Goal: Book appointment/travel/reservation

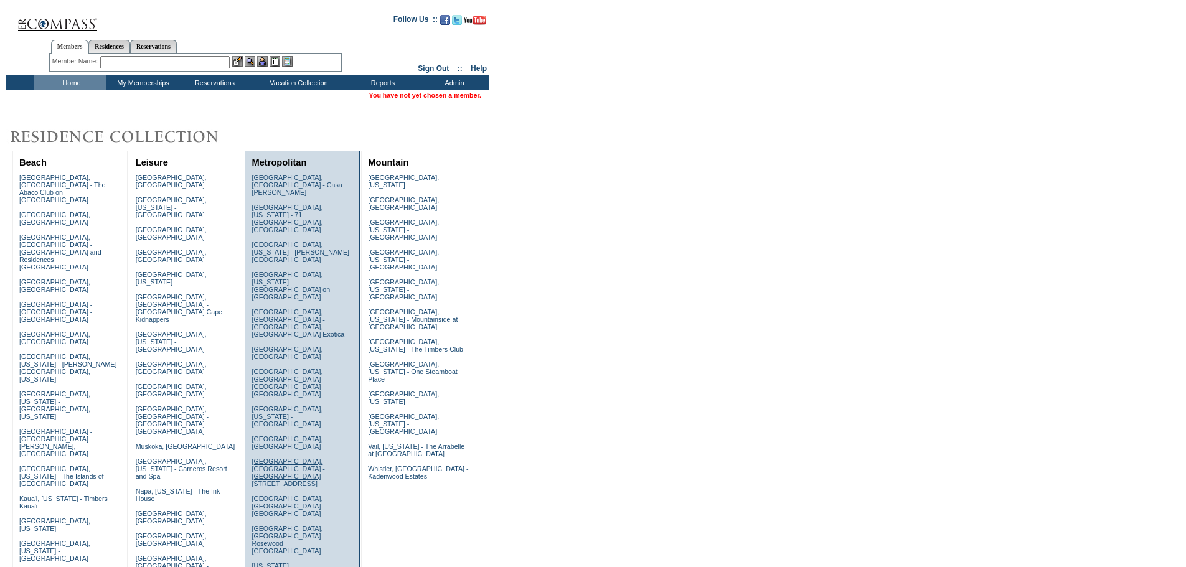
click at [275, 457] on link "[GEOGRAPHIC_DATA], [GEOGRAPHIC_DATA] - [GEOGRAPHIC_DATA][STREET_ADDRESS]" at bounding box center [287, 472] width 73 height 30
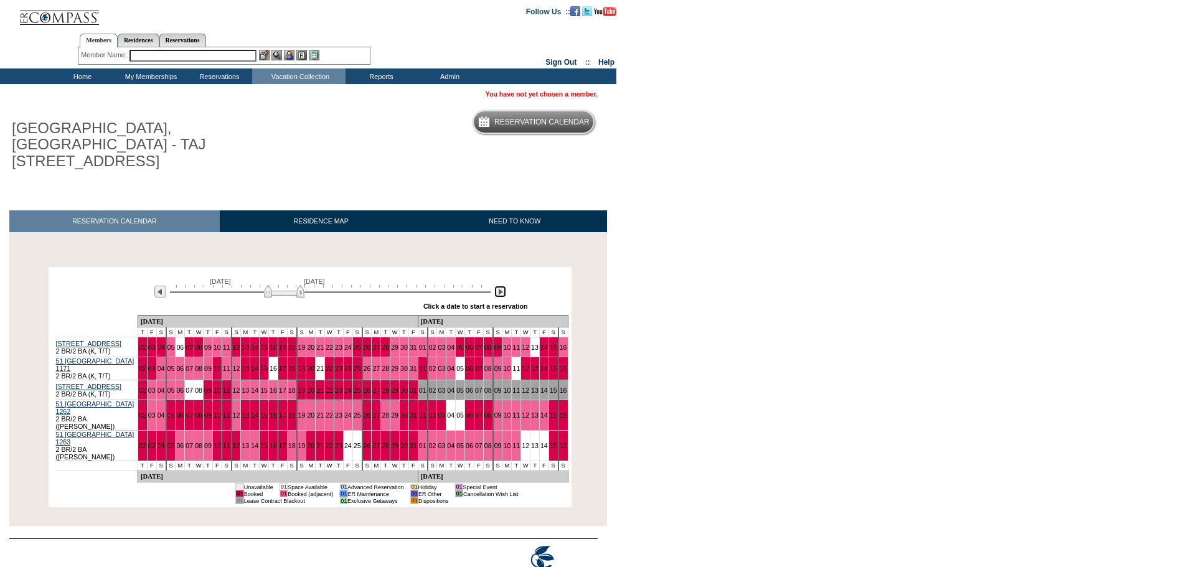
click at [497, 286] on img at bounding box center [500, 292] width 12 height 12
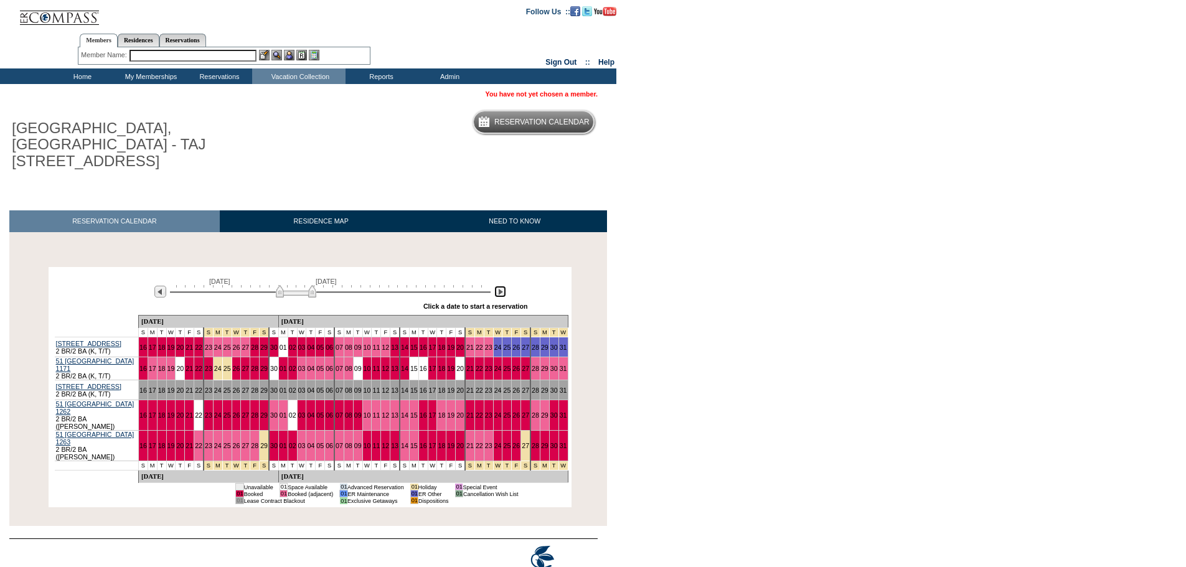
click at [497, 286] on img at bounding box center [500, 292] width 12 height 12
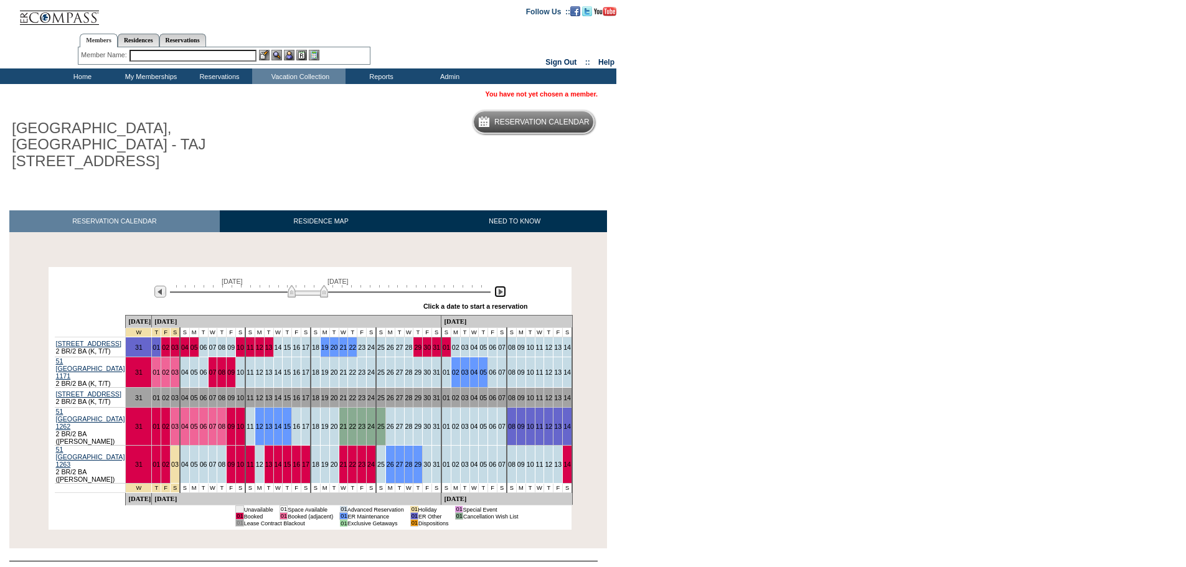
click at [497, 286] on img at bounding box center [500, 292] width 12 height 12
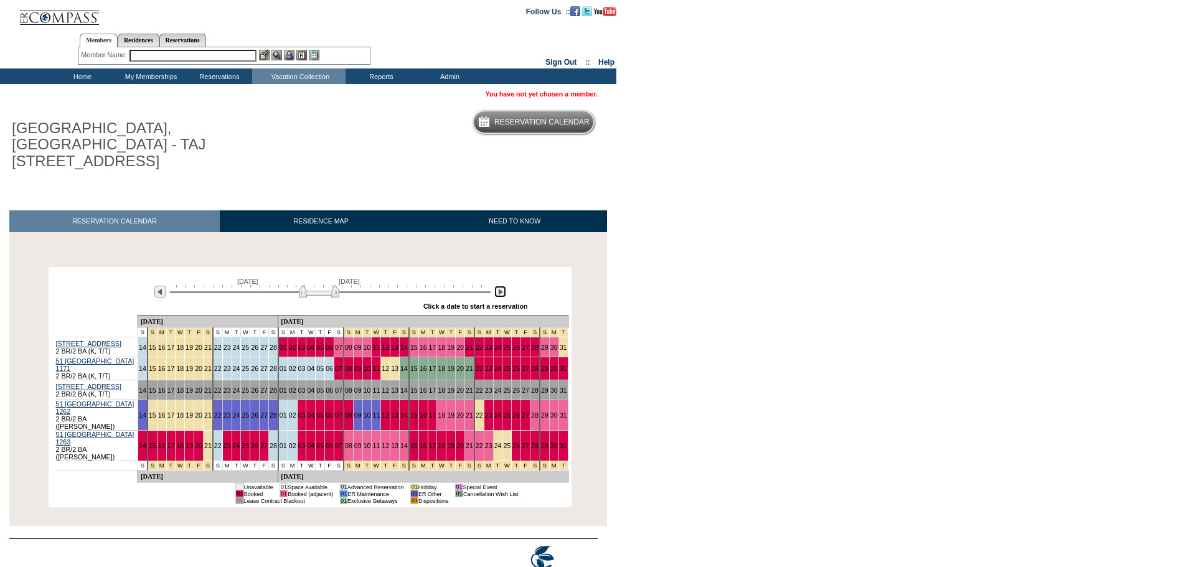
click at [497, 286] on img at bounding box center [500, 292] width 12 height 12
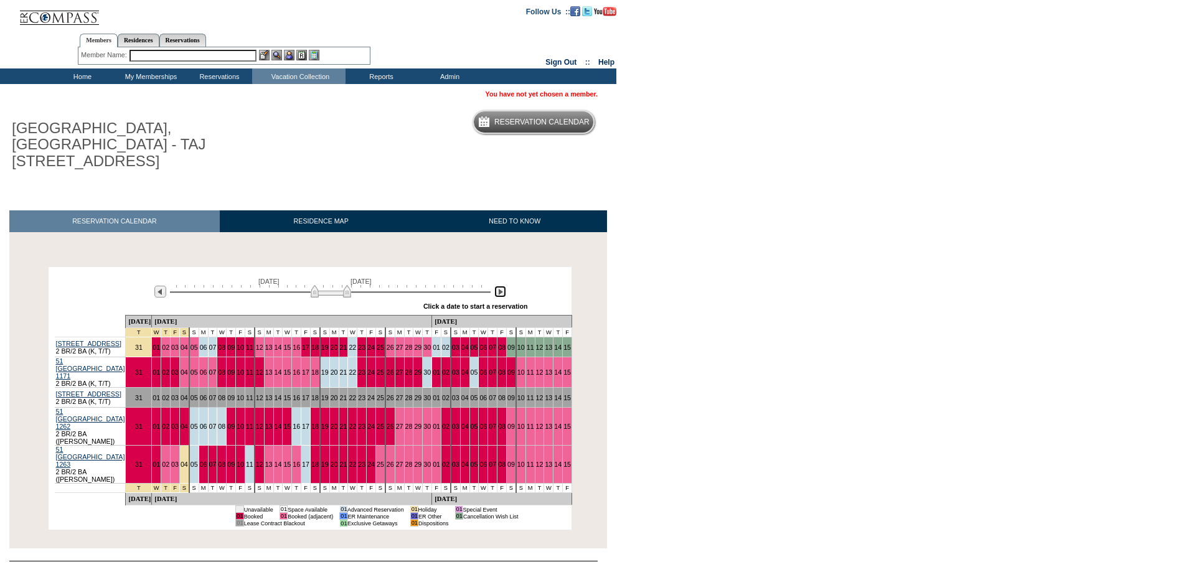
click at [497, 286] on img at bounding box center [500, 292] width 12 height 12
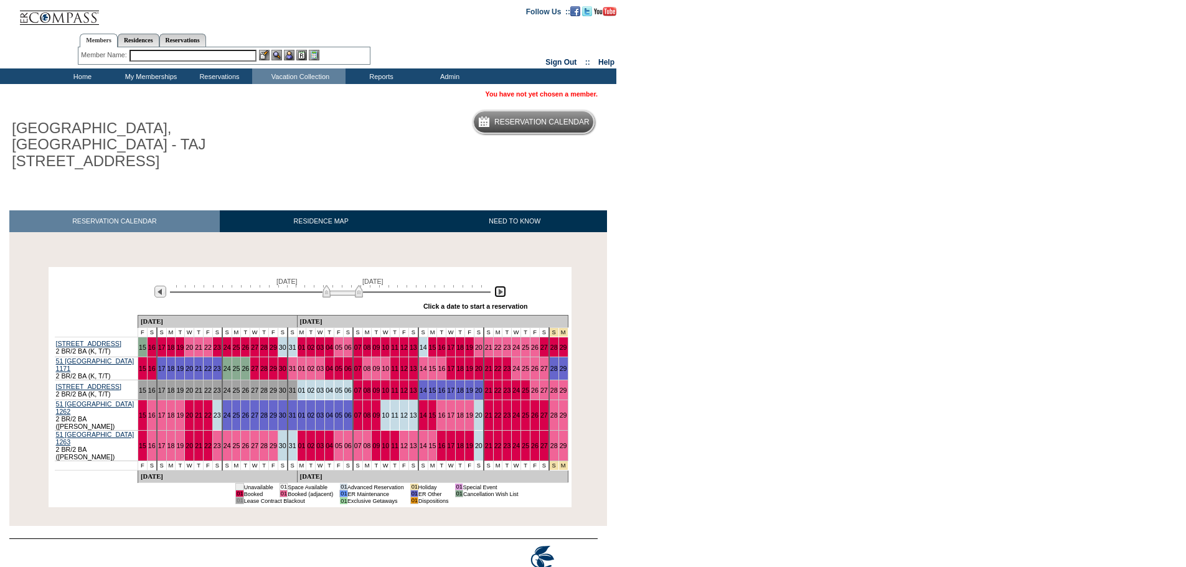
click at [497, 286] on img at bounding box center [500, 292] width 12 height 12
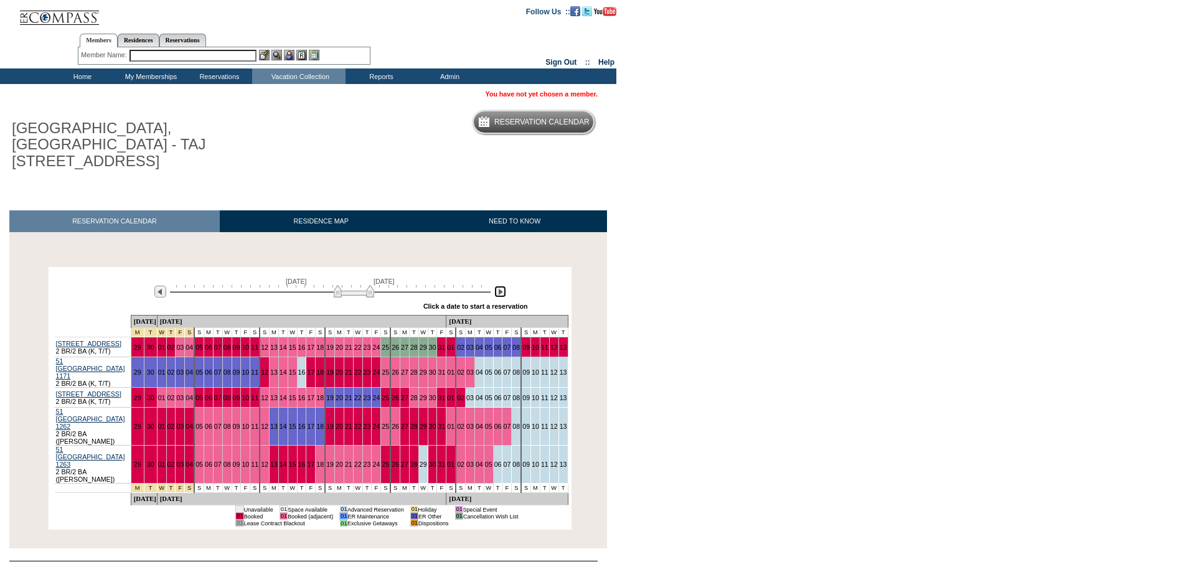
click at [497, 286] on img at bounding box center [500, 292] width 12 height 12
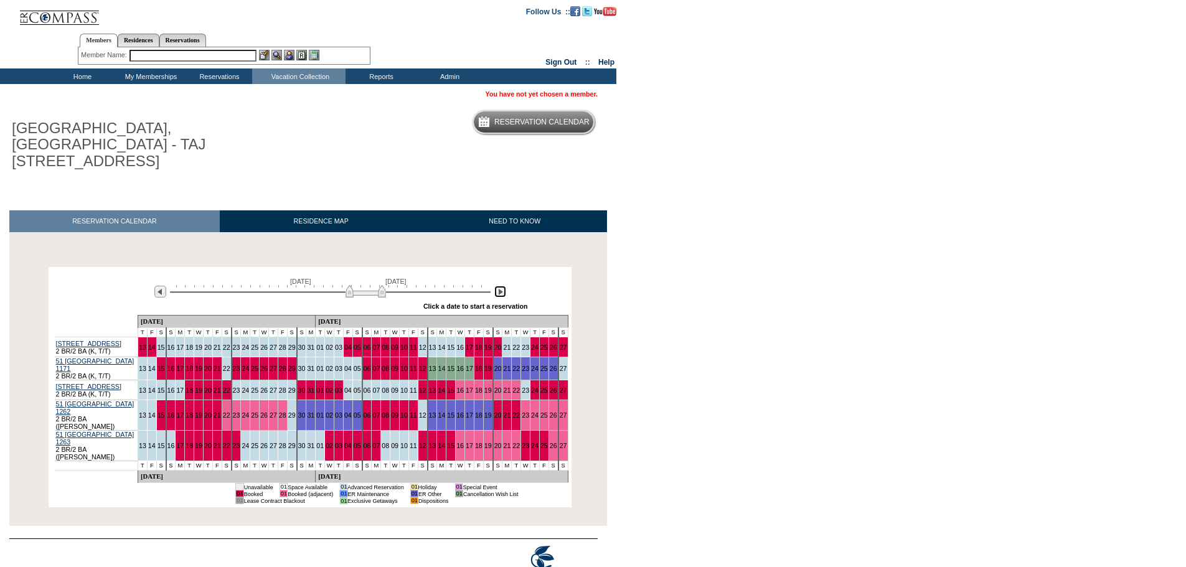
click at [497, 286] on img at bounding box center [500, 292] width 12 height 12
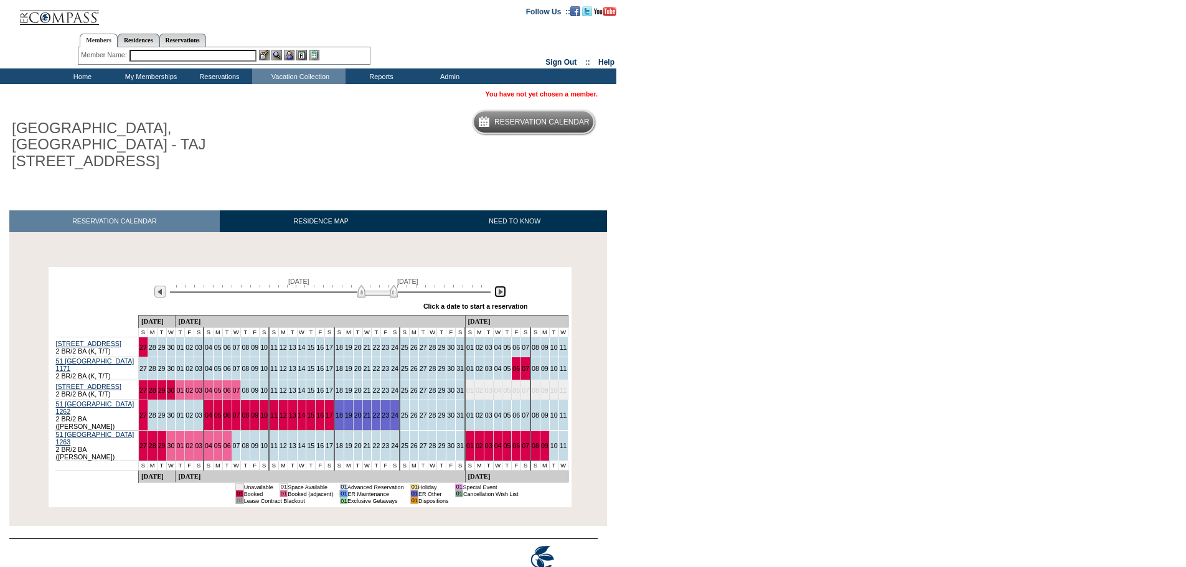
click at [497, 286] on img at bounding box center [500, 292] width 12 height 12
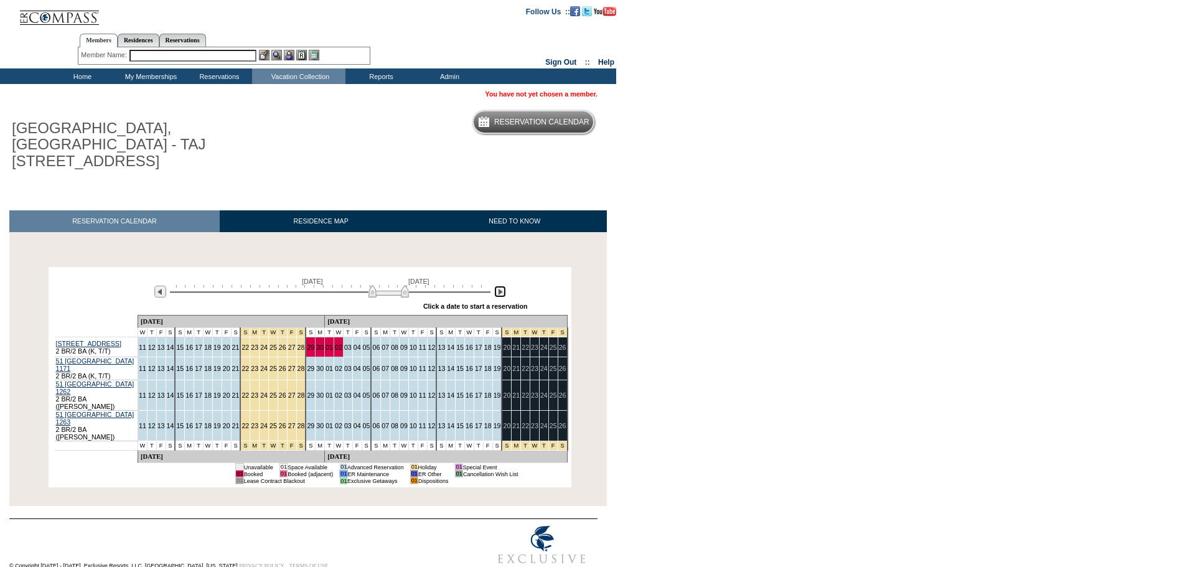
click at [497, 286] on img at bounding box center [500, 292] width 12 height 12
